Goal: Task Accomplishment & Management: Complete application form

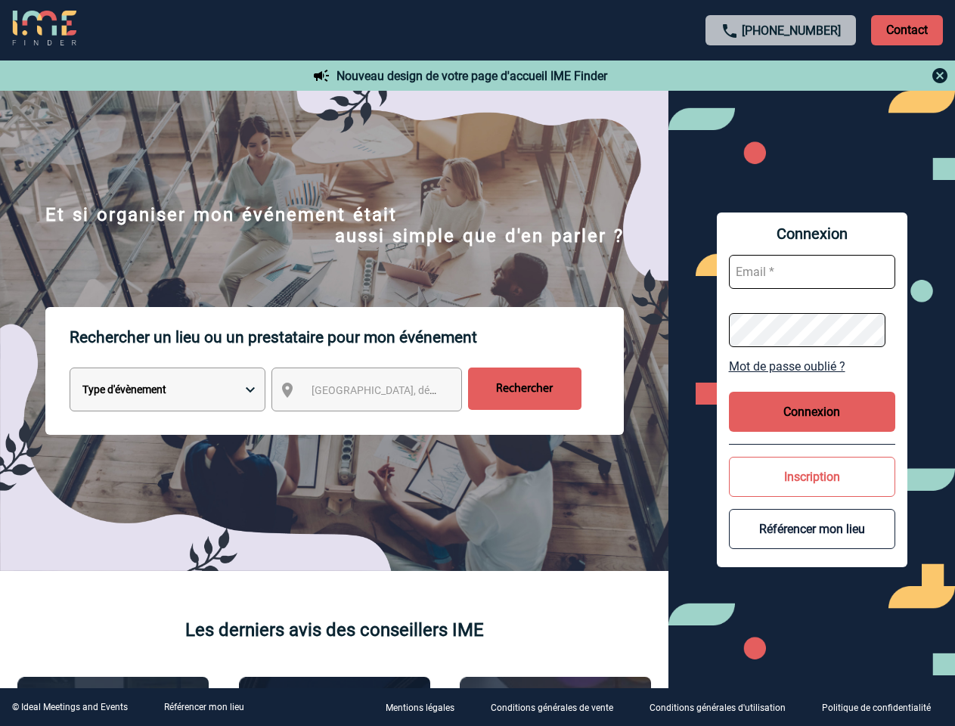
click at [477, 363] on p "Rechercher un lieu ou un prestataire pour mon événement" at bounding box center [347, 337] width 554 height 61
click at [907, 29] on p "Contact" at bounding box center [907, 30] width 72 height 30
click at [781, 76] on div at bounding box center [781, 76] width 337 height 18
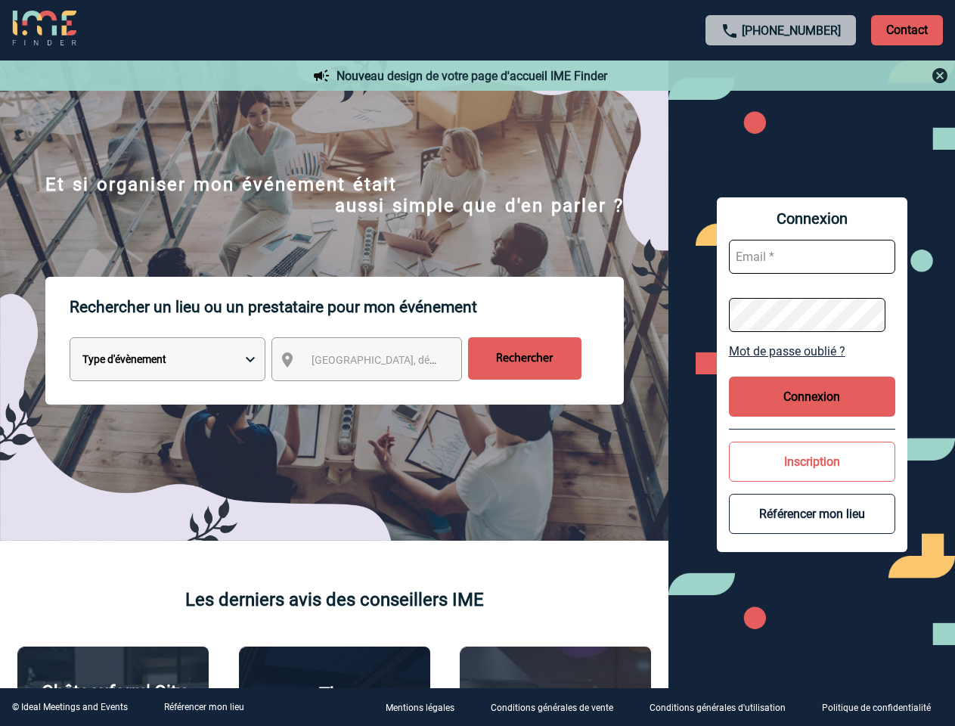
click at [380, 392] on div at bounding box center [388, 295] width 777 height 590
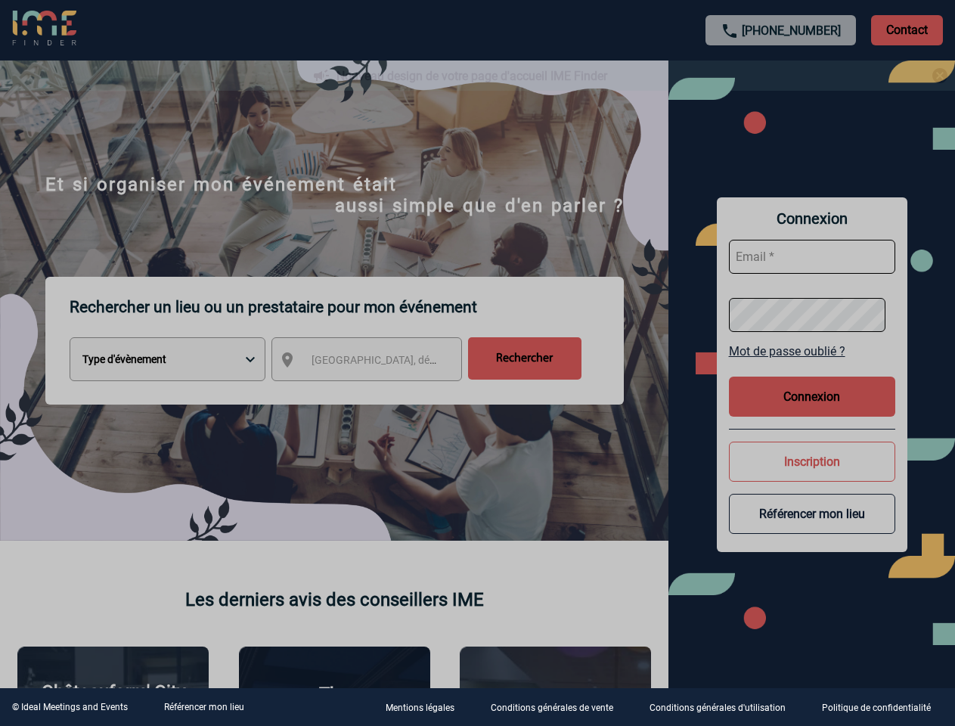
click at [812, 366] on div at bounding box center [477, 363] width 955 height 726
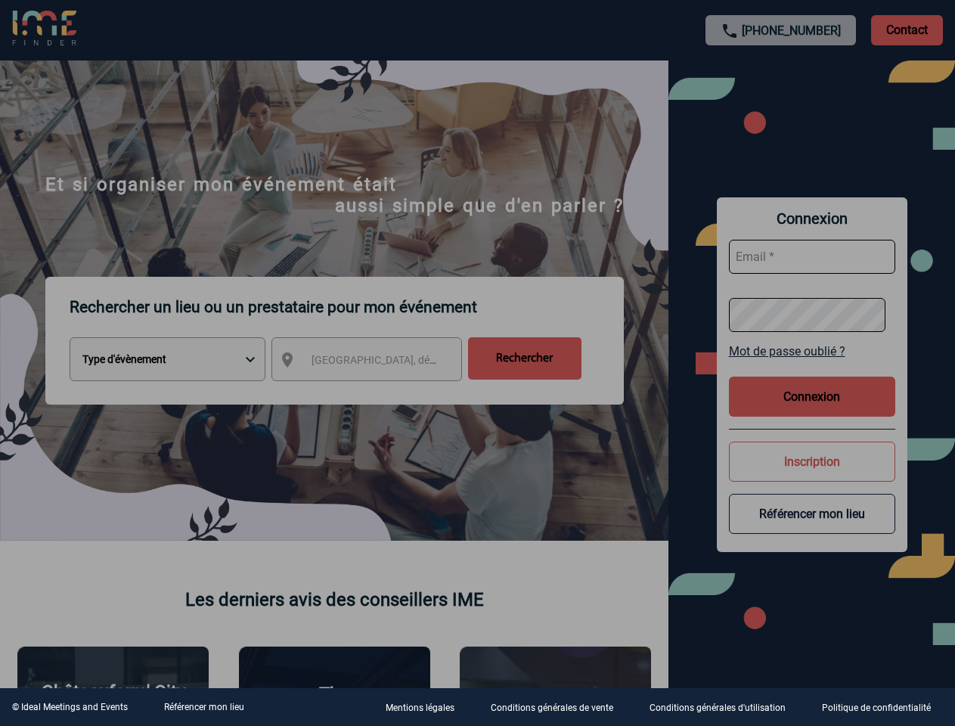
click at [812, 411] on div at bounding box center [477, 363] width 955 height 726
click at [812, 476] on div at bounding box center [477, 363] width 955 height 726
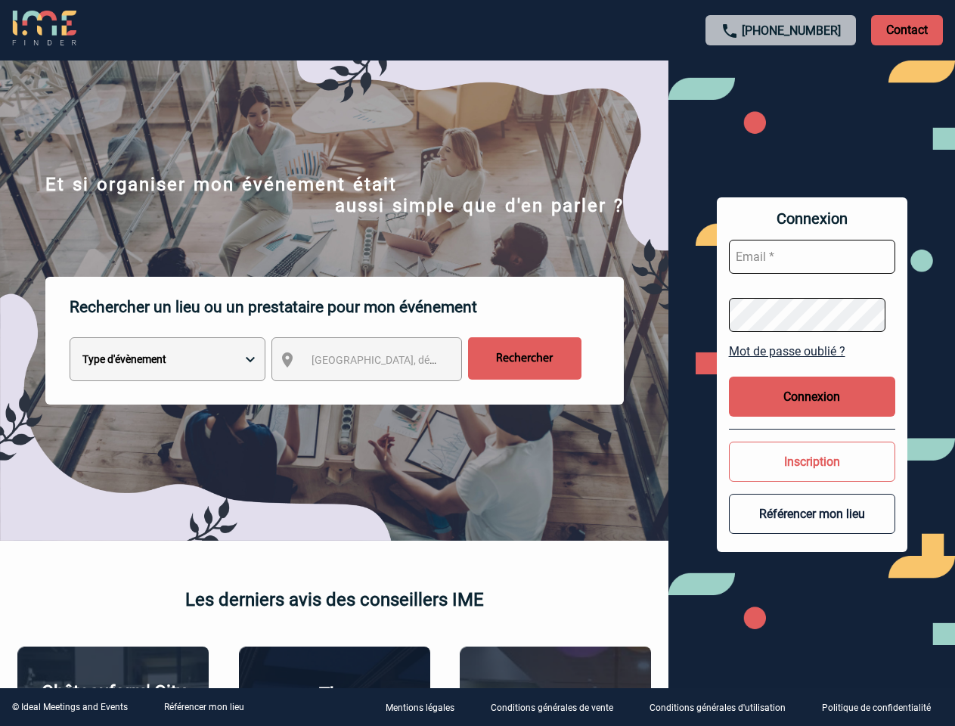
click at [812, 529] on button "Référencer mon lieu" at bounding box center [812, 514] width 166 height 40
click at [203, 707] on link "Référencer mon lieu" at bounding box center [204, 707] width 80 height 11
